Goal: Transaction & Acquisition: Purchase product/service

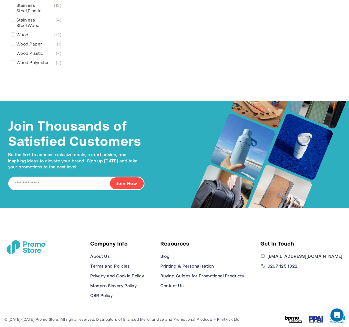
scroll to position [753, 0]
type input "****"
